Goal: Task Accomplishment & Management: Manage account settings

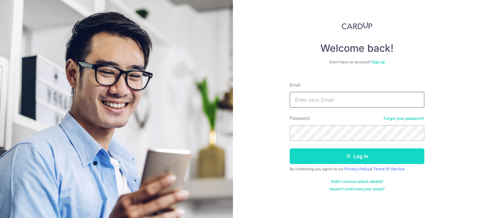
type input "[EMAIL_ADDRESS][DOMAIN_NAME]"
click at [350, 155] on icon "submit" at bounding box center [348, 155] width 5 height 5
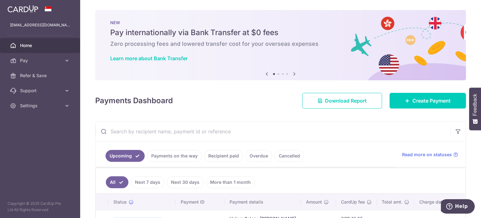
scroll to position [125, 0]
